Goal: Find contact information: Find contact information

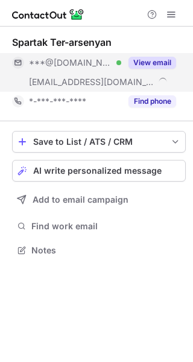
scroll to position [242, 193]
click at [156, 63] on button "View email" at bounding box center [153, 63] width 48 height 12
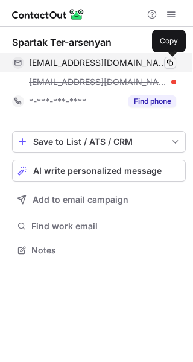
click at [168, 63] on span at bounding box center [170, 63] width 10 height 10
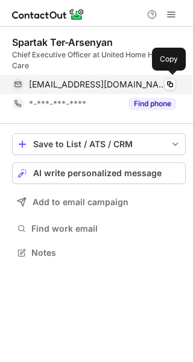
scroll to position [245, 193]
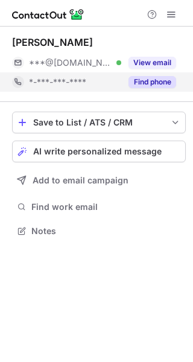
scroll to position [223, 193]
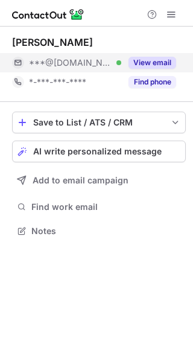
click at [149, 63] on button "View email" at bounding box center [153, 63] width 48 height 12
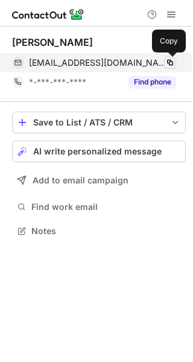
click at [167, 62] on span at bounding box center [170, 63] width 10 height 10
